Goal: Check status

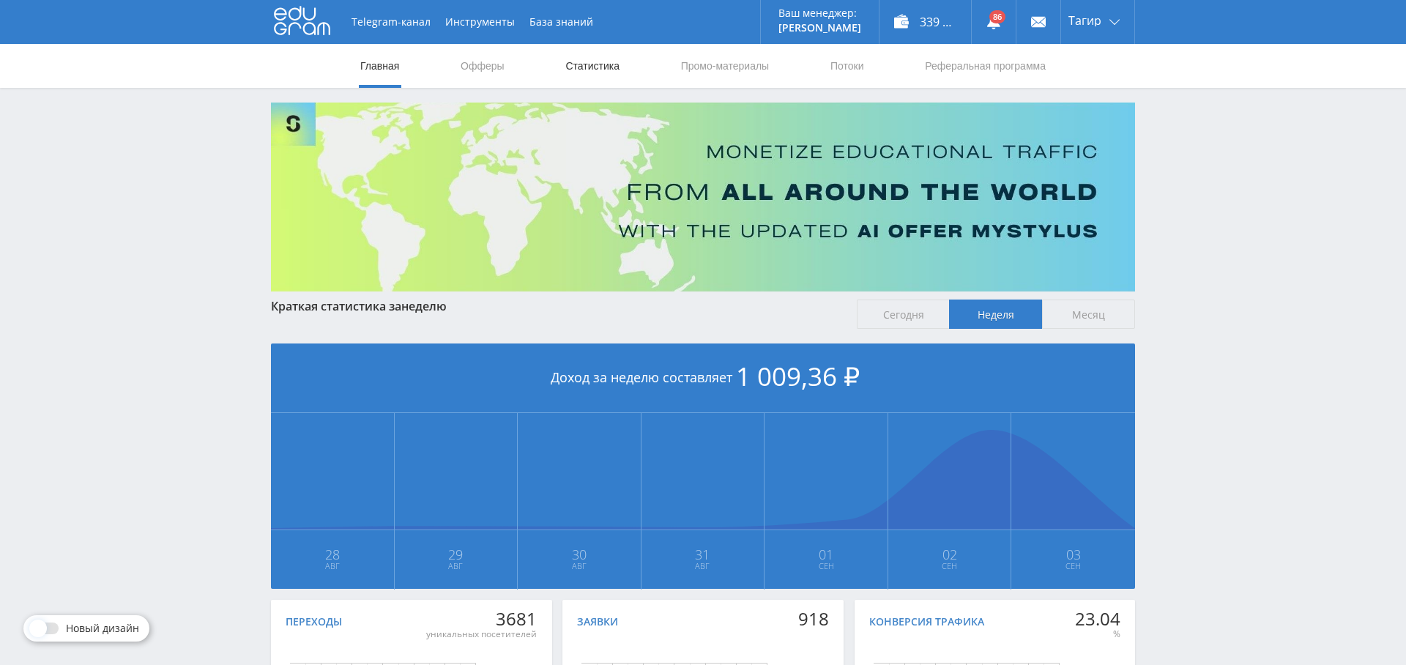
click at [606, 70] on link "Статистика" at bounding box center [592, 66] width 57 height 44
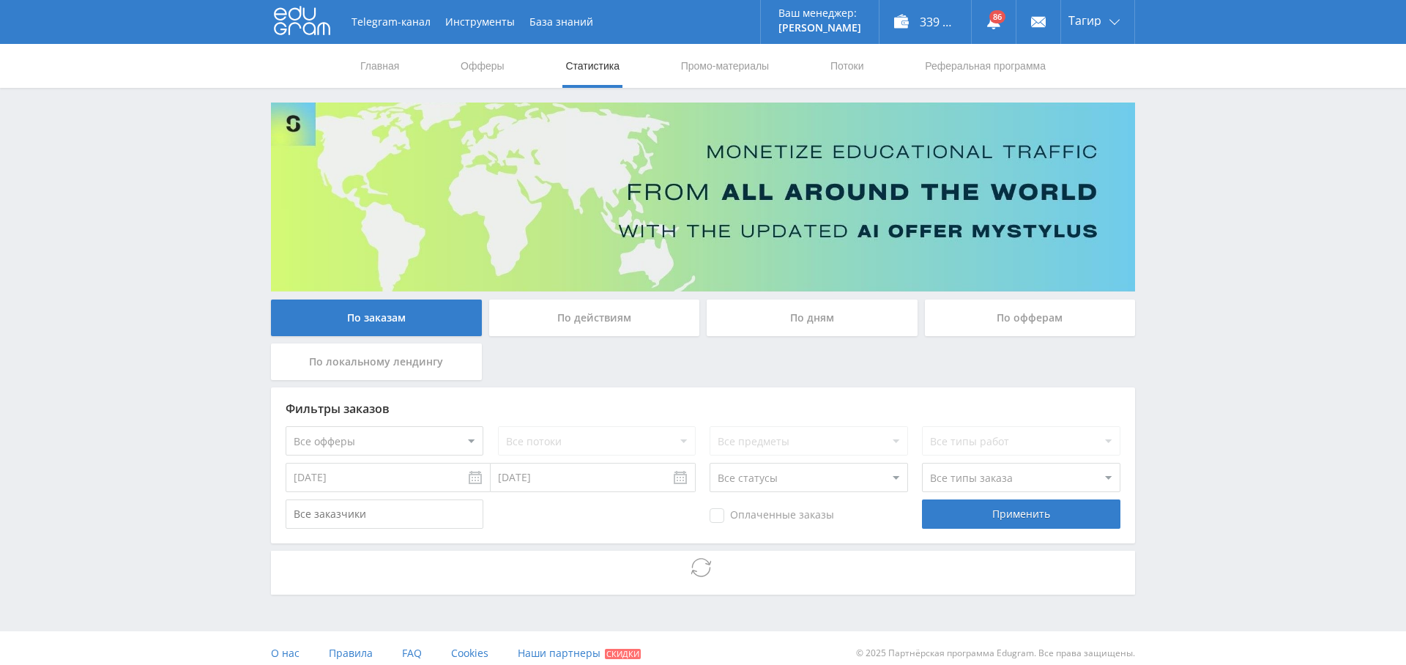
click at [812, 327] on div "По дням" at bounding box center [812, 318] width 211 height 37
click at [0, 0] on input "По дням" at bounding box center [0, 0] width 0 height 0
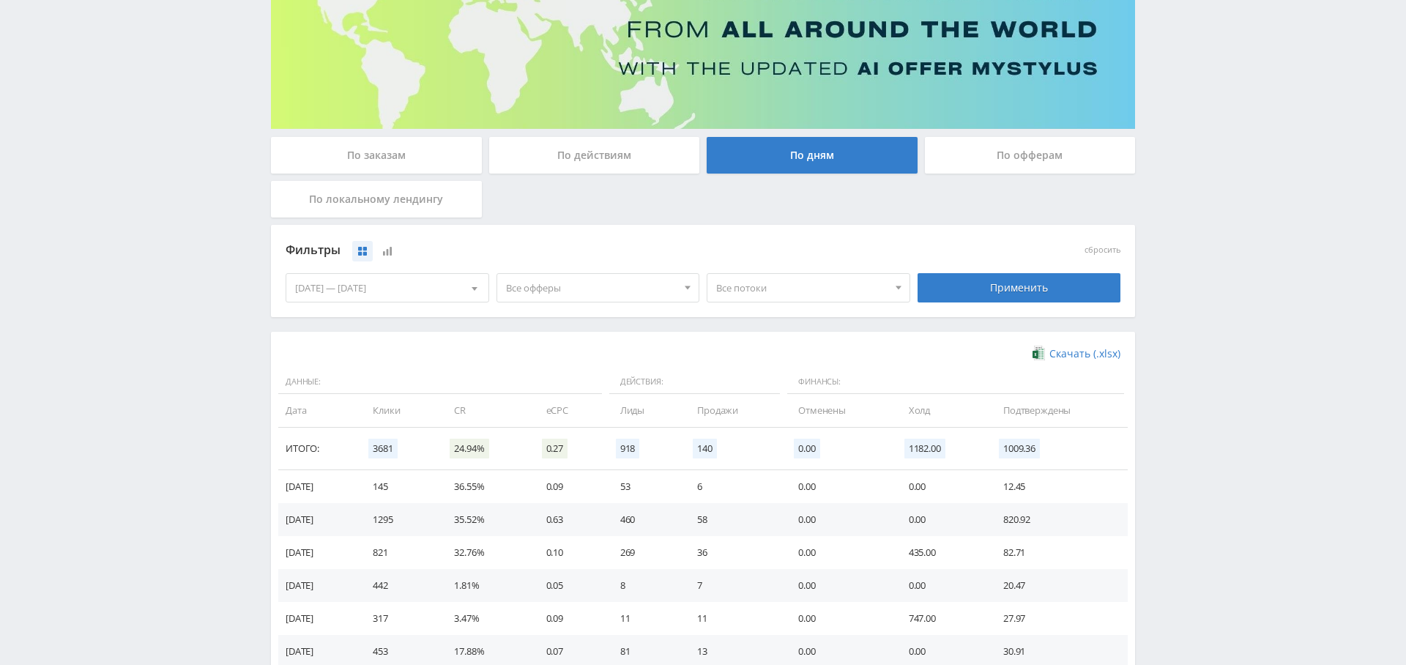
scroll to position [166, 0]
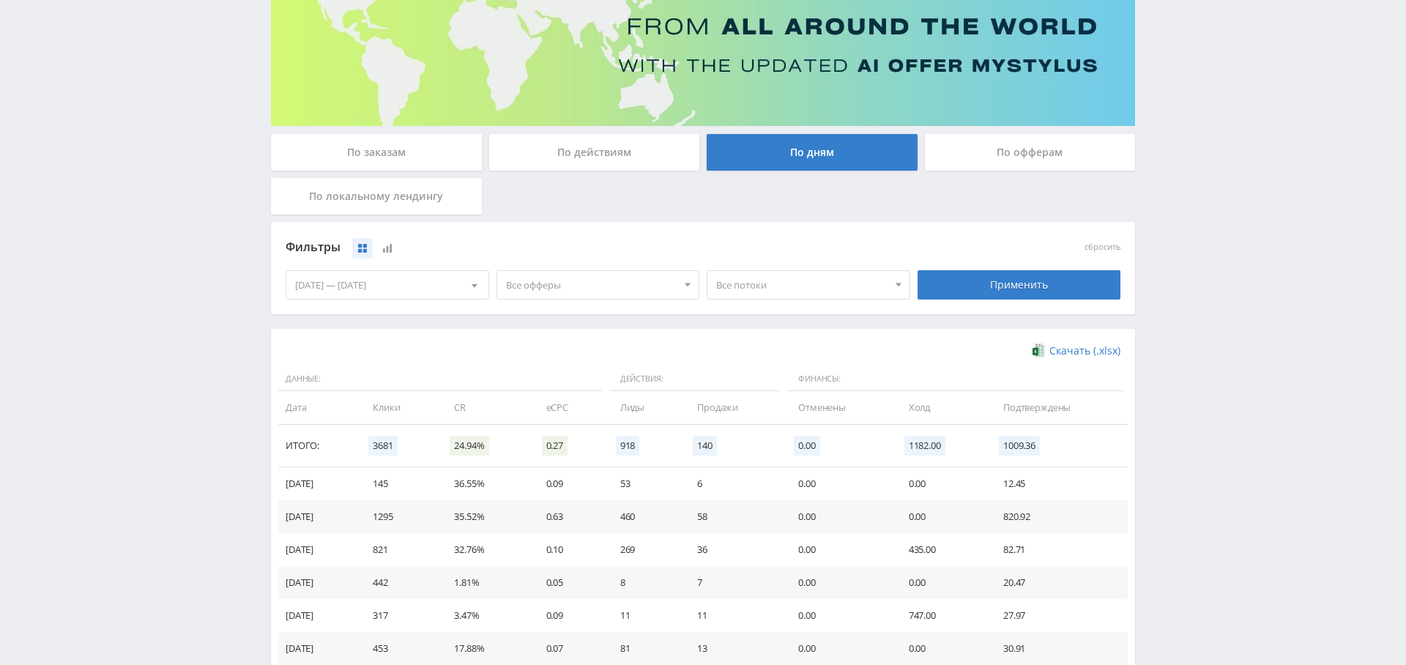
click at [543, 291] on span "Все офферы" at bounding box center [591, 285] width 171 height 28
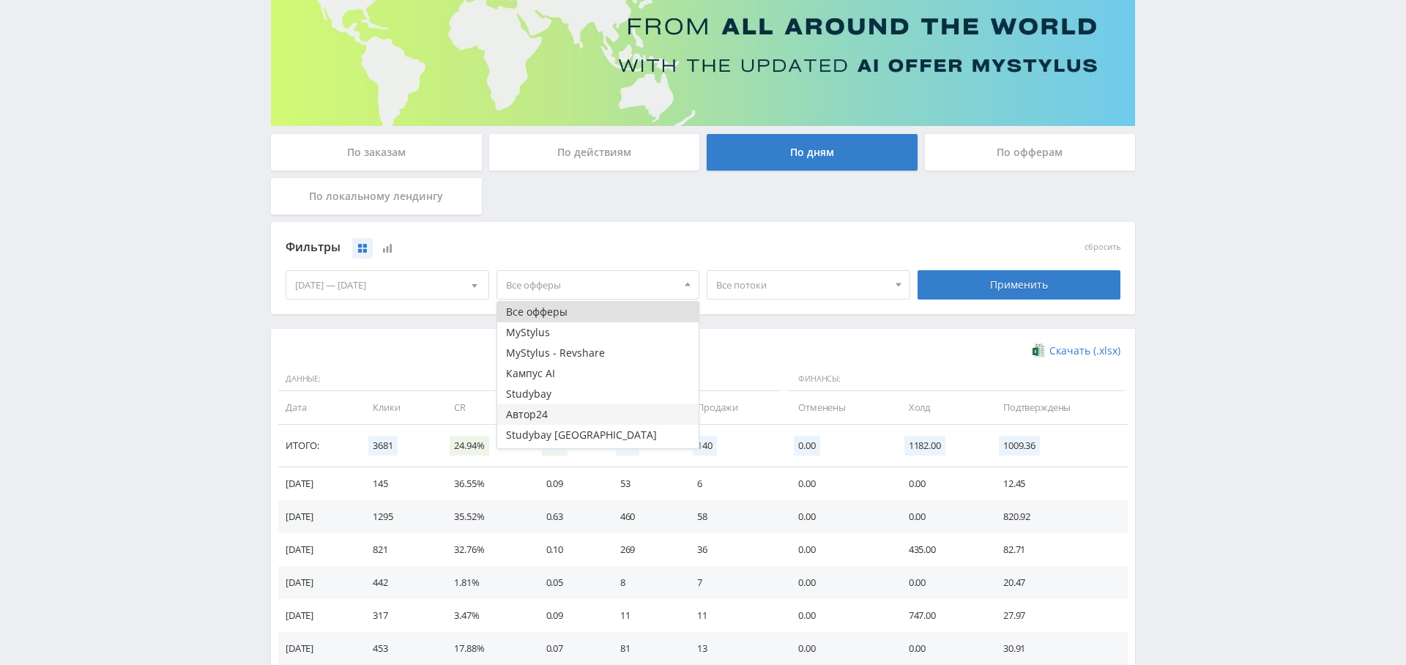
scroll to position [59, 0]
click at [590, 433] on button "Study AI (RevShare)" at bounding box center [598, 438] width 202 height 21
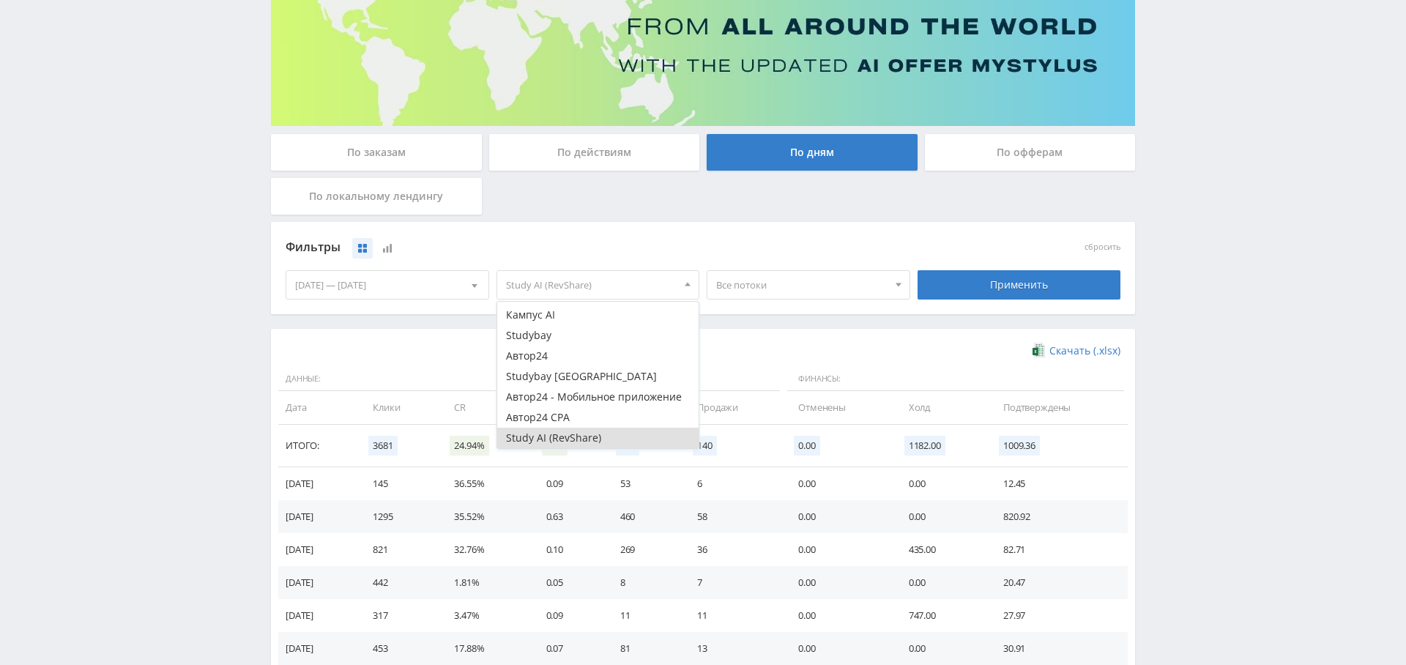
drag, startPoint x: 1005, startPoint y: 286, endPoint x: 966, endPoint y: 296, distance: 40.7
click at [1005, 286] on div "Применить" at bounding box center [1020, 284] width 204 height 29
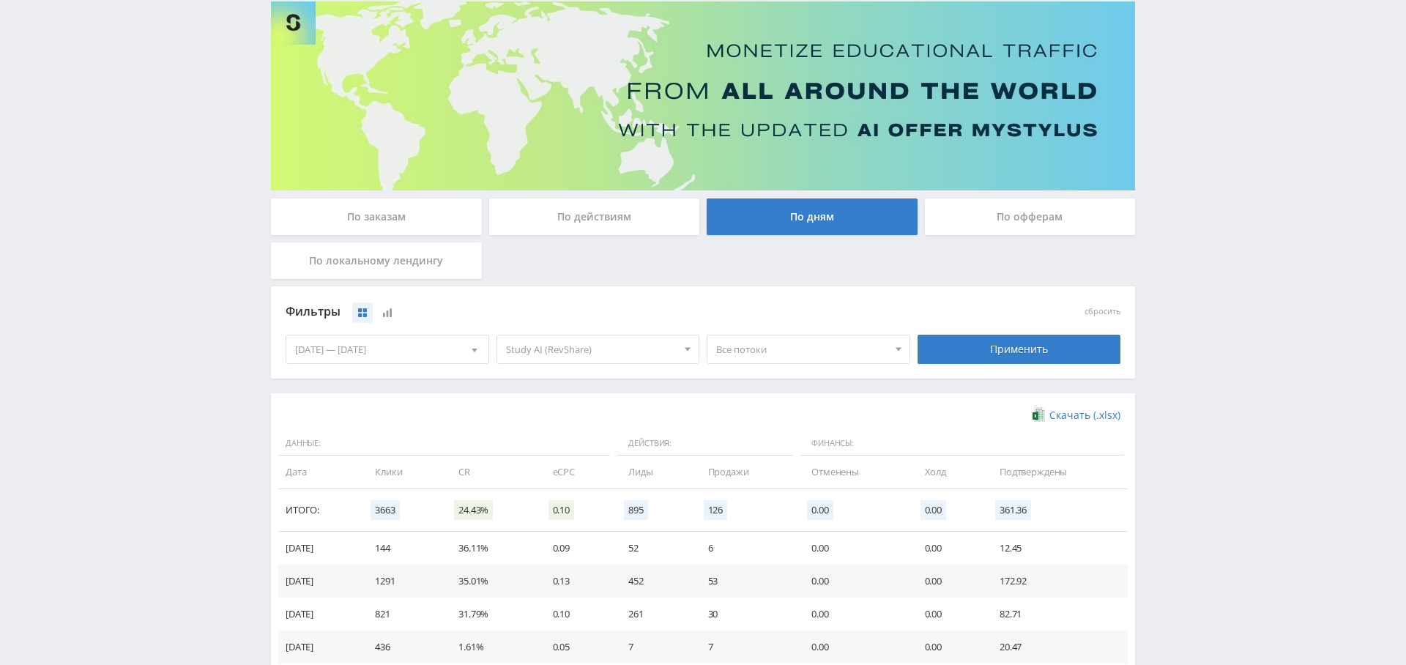
scroll to position [0, 0]
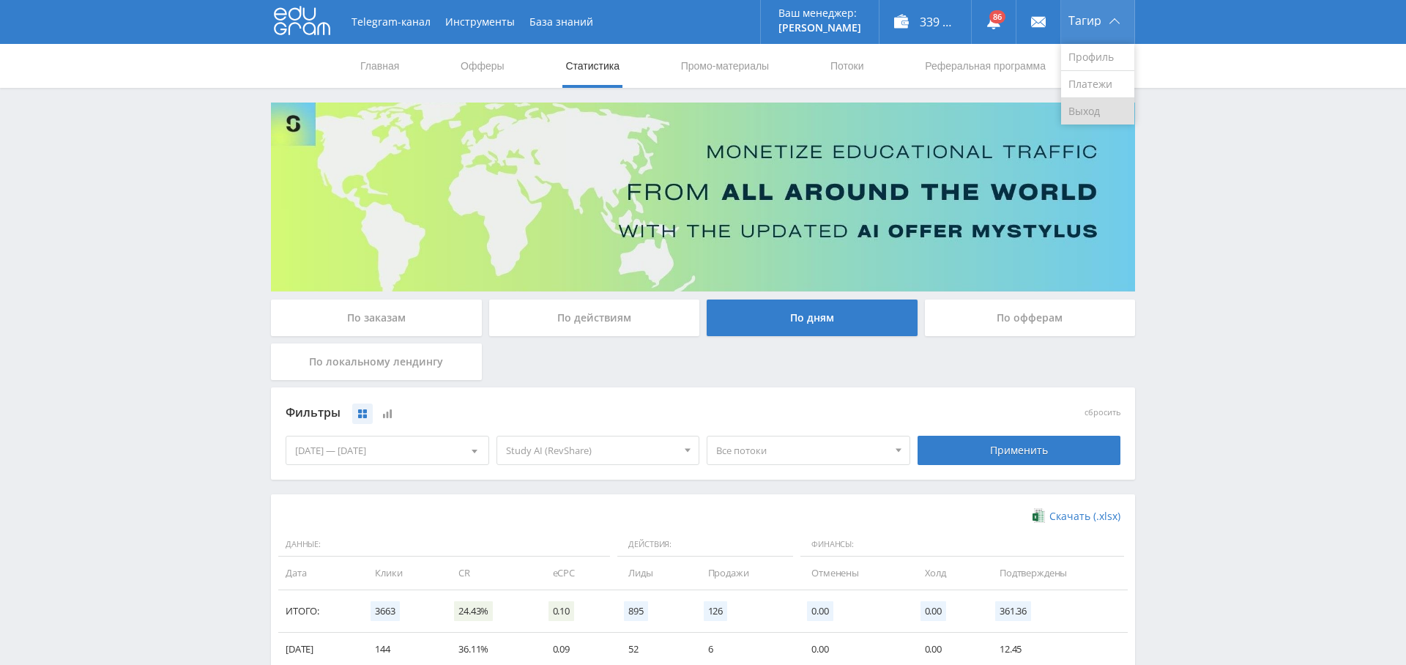
click at [1097, 104] on link "Выход" at bounding box center [1097, 111] width 73 height 26
